Goal: Communication & Community: Answer question/provide support

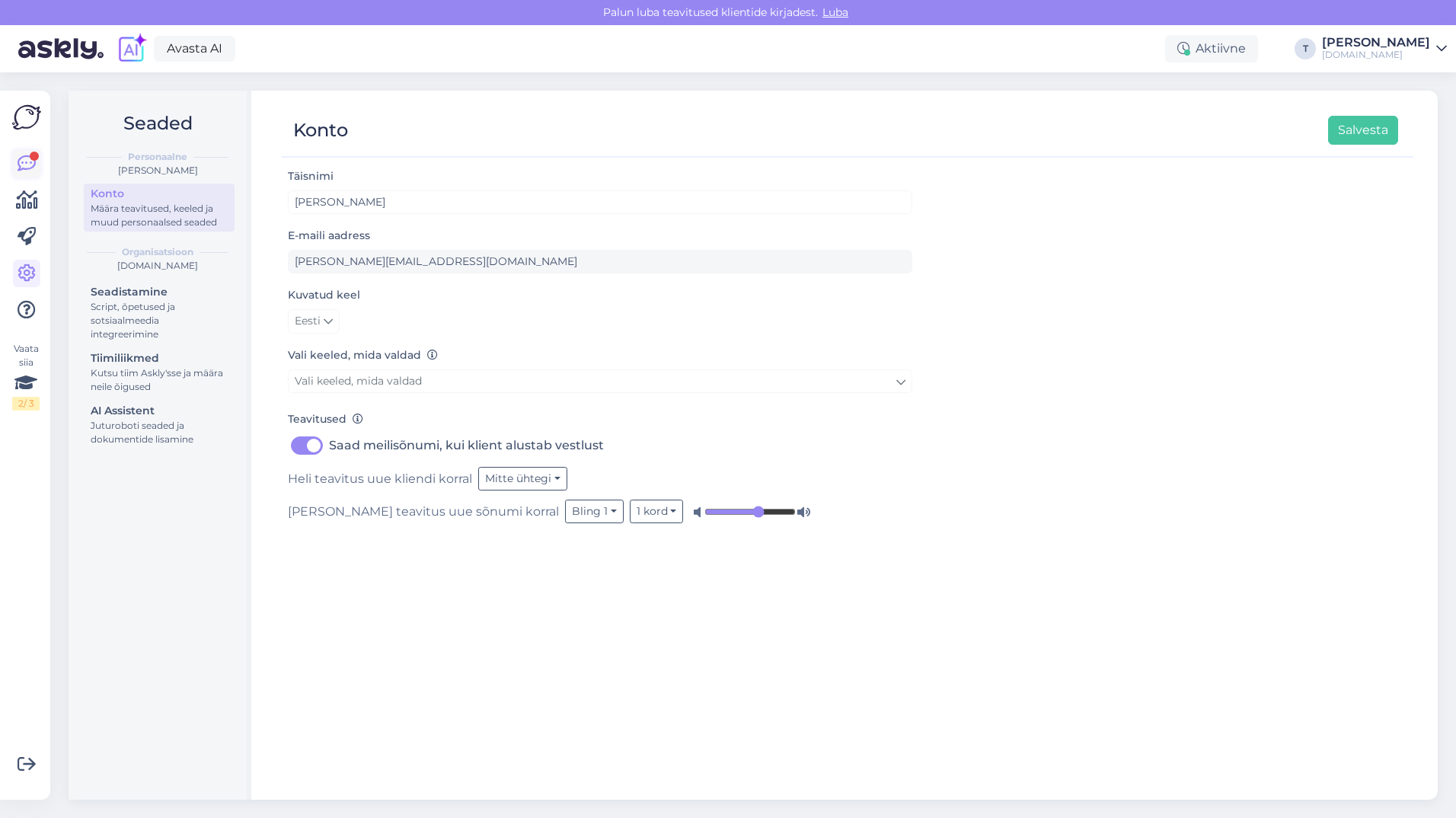
click at [26, 156] on icon at bounding box center [26, 164] width 18 height 18
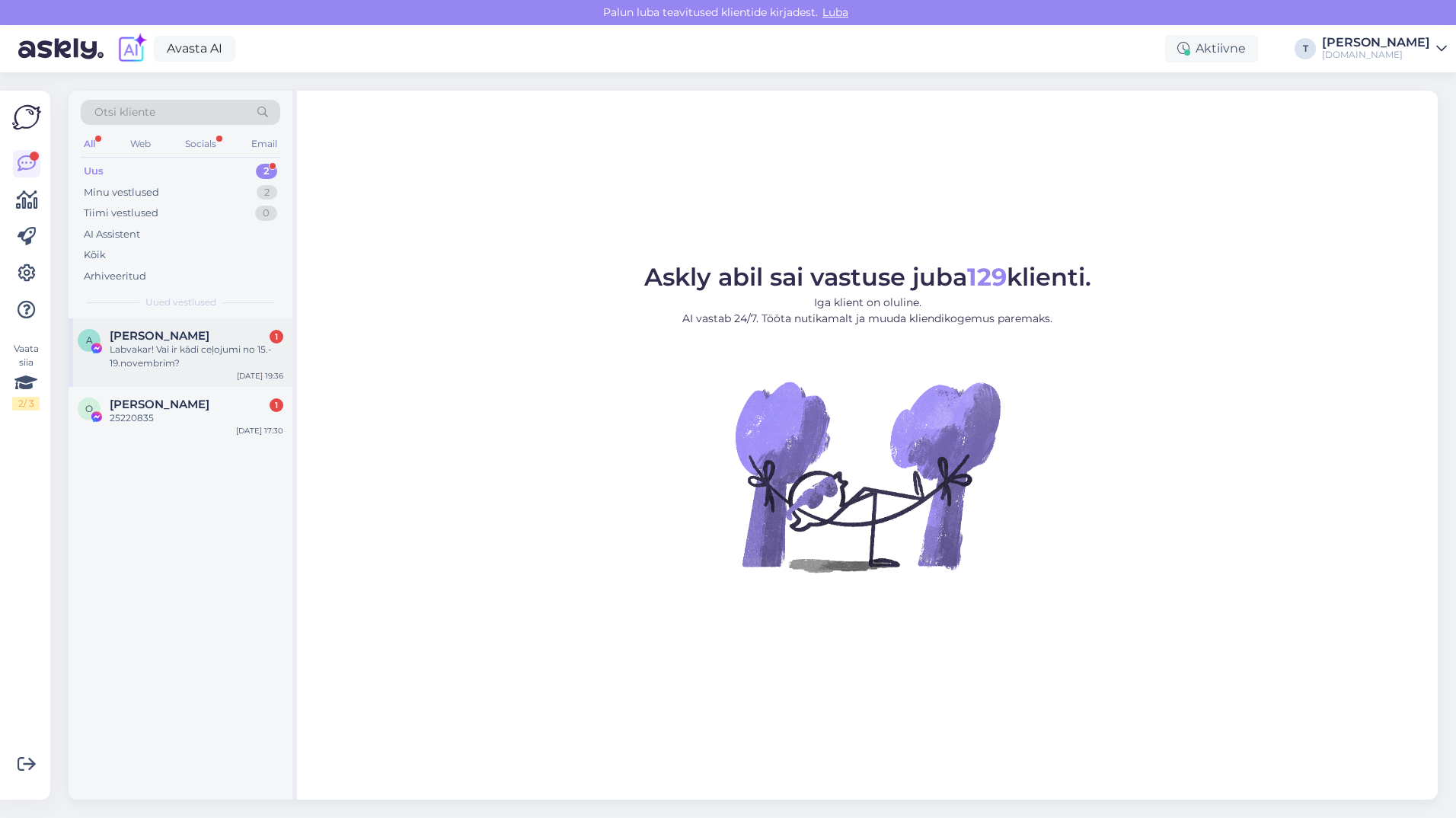
click at [172, 347] on div "Labvakar! Vai ir kādi ceļojumi no 15.- 19.novembrim?" at bounding box center [197, 356] width 173 height 27
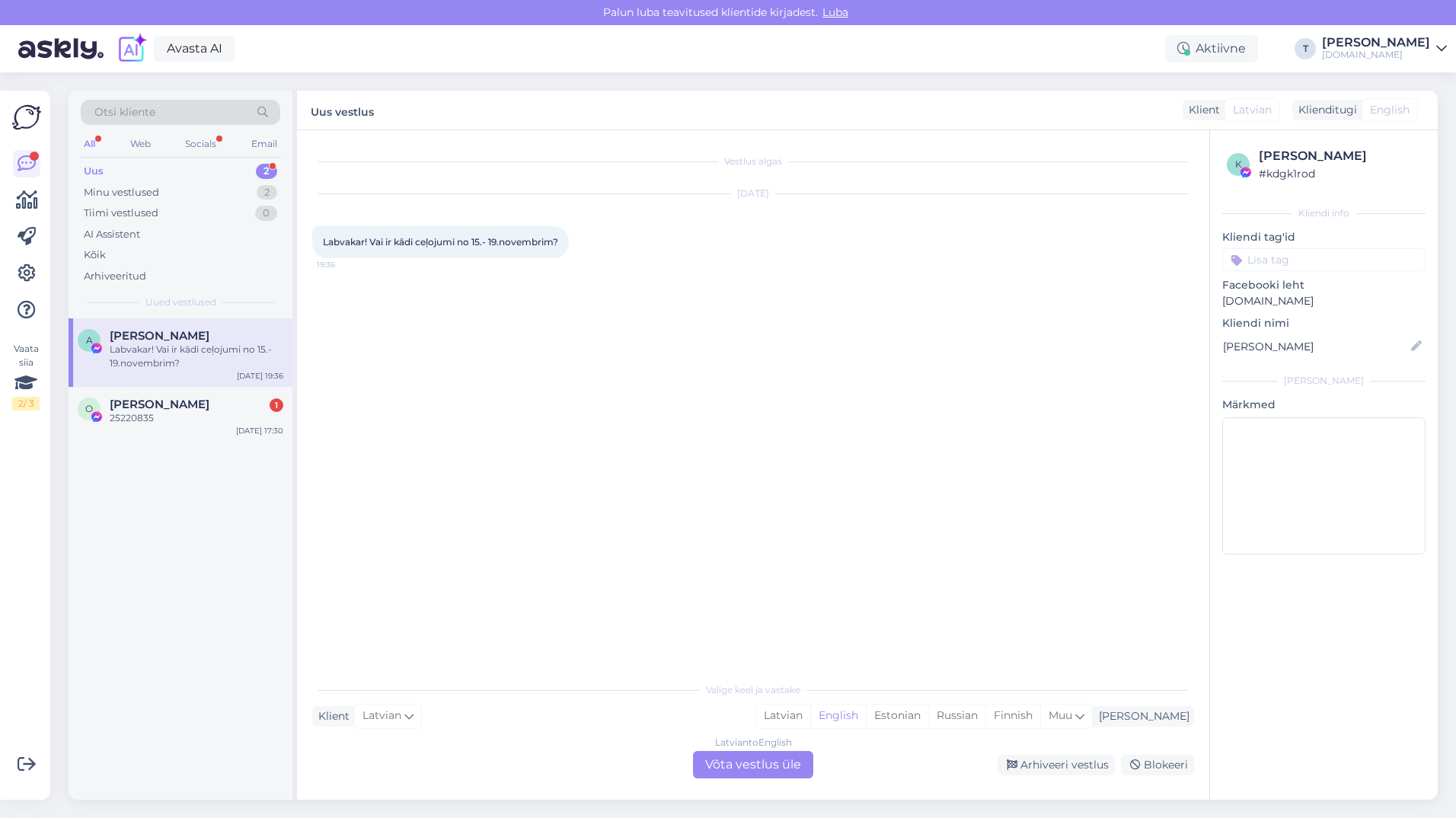
click at [777, 769] on div "Latvian to English Võta vestlus üle" at bounding box center [753, 764] width 120 height 27
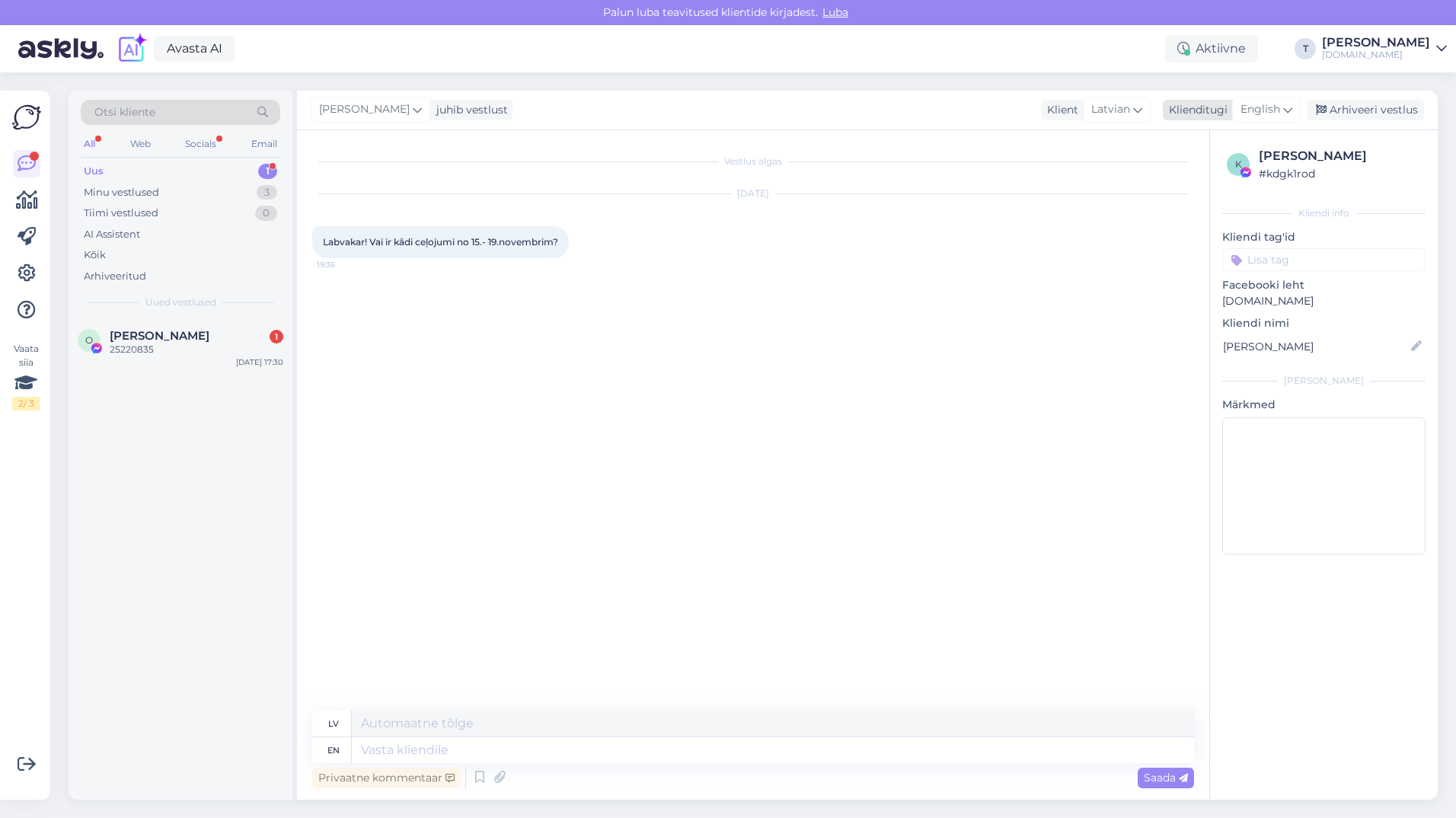
click at [1267, 103] on span "English" at bounding box center [1260, 109] width 39 height 17
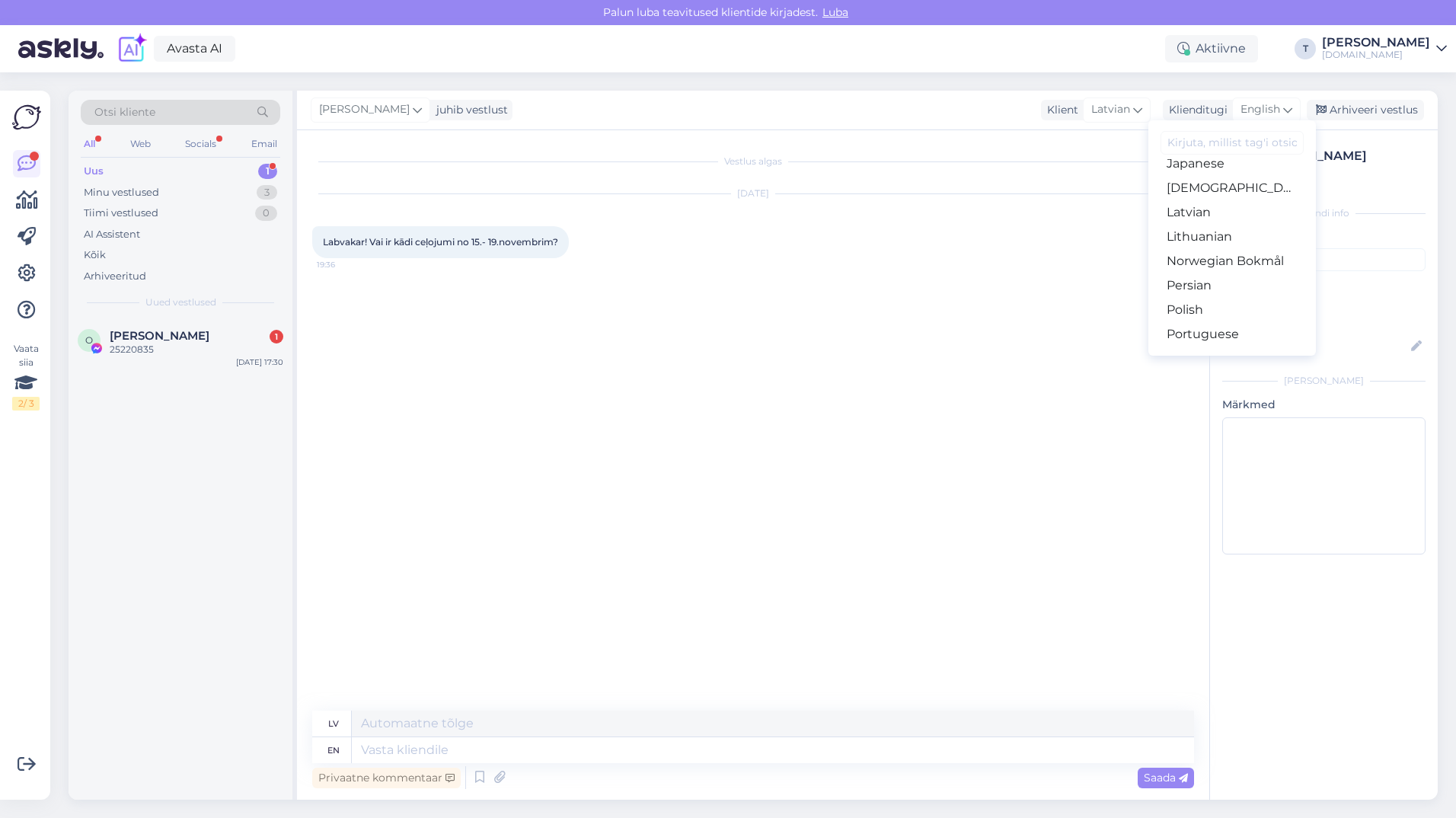
scroll to position [381, 0]
click at [1211, 240] on link "Latvian" at bounding box center [1232, 235] width 168 height 24
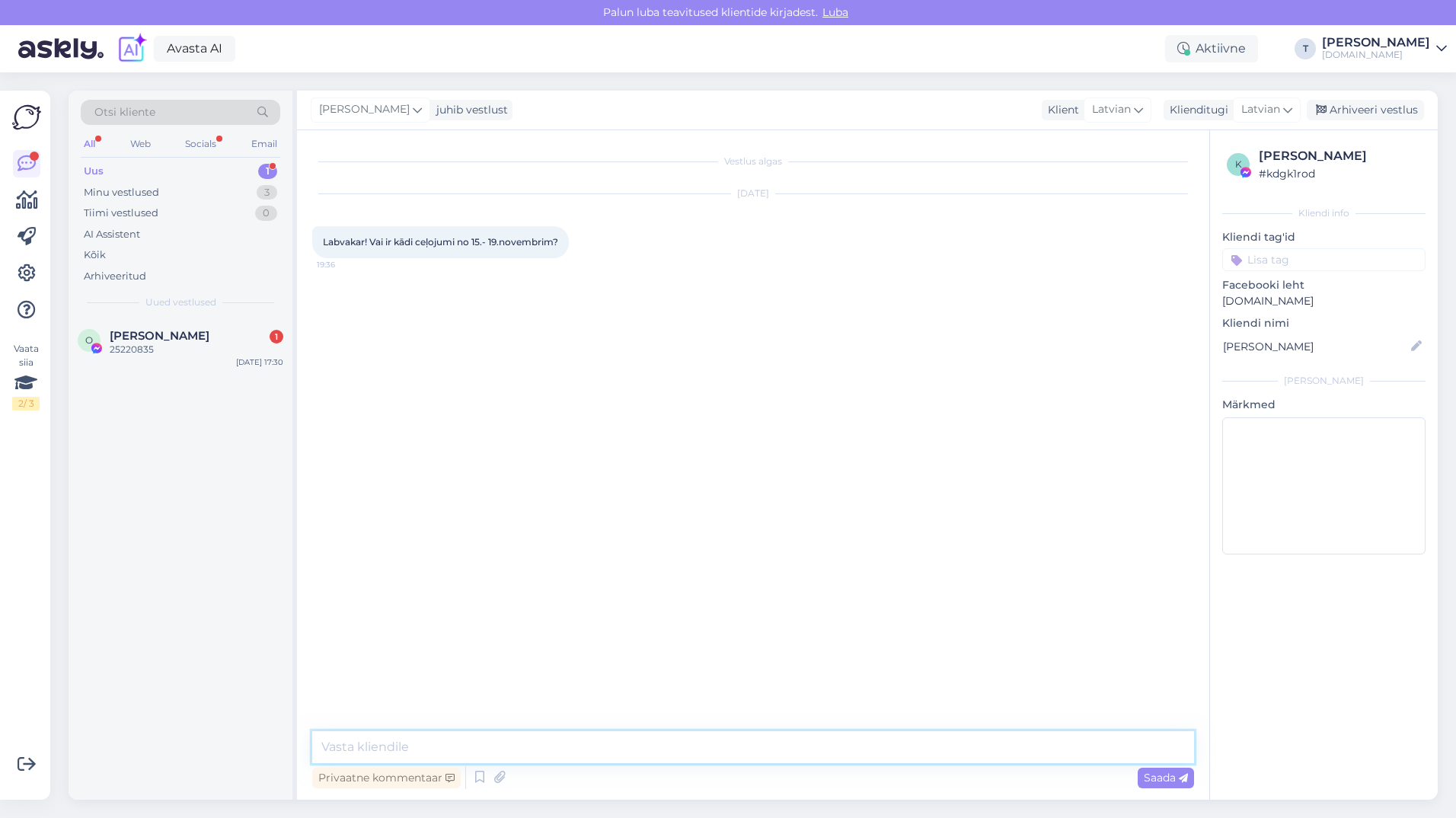
click at [485, 743] on textarea at bounding box center [752, 747] width 882 height 32
type textarea "Sveiki , kādi galamērķi Jums derētu? [PERSON_NAME] ir piedāvājumā , vai derēs J…"
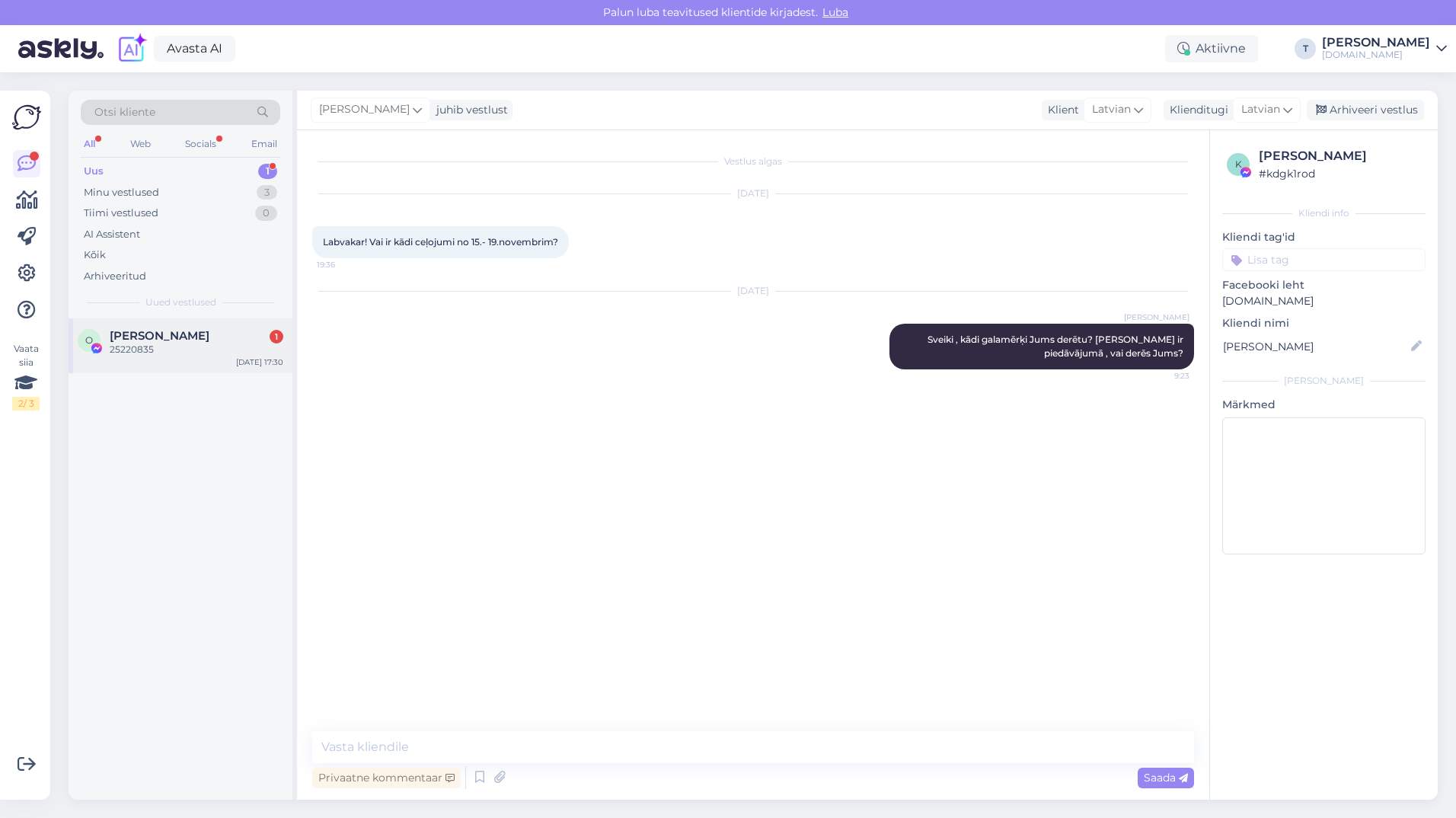
click at [170, 362] on div "O [PERSON_NAME] 1 25220835 [DATE] 17:30" at bounding box center [180, 346] width 224 height 55
